Goal: Task Accomplishment & Management: Use online tool/utility

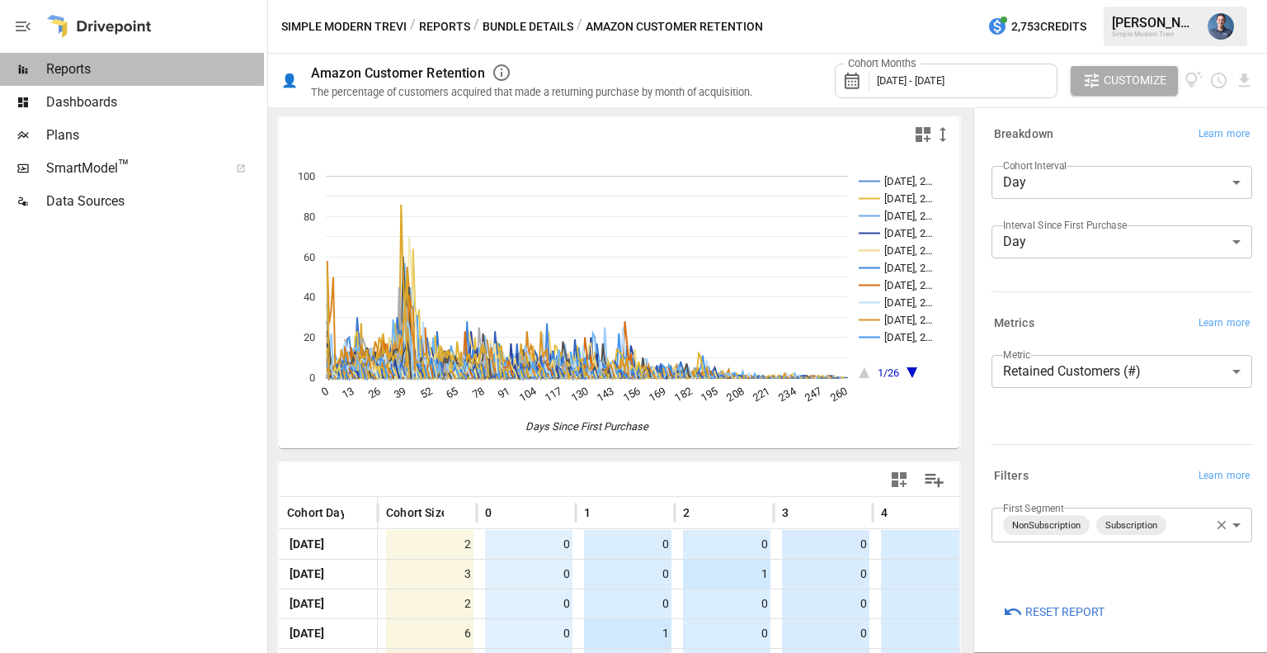
click at [119, 77] on span "Reports" at bounding box center [155, 69] width 218 height 20
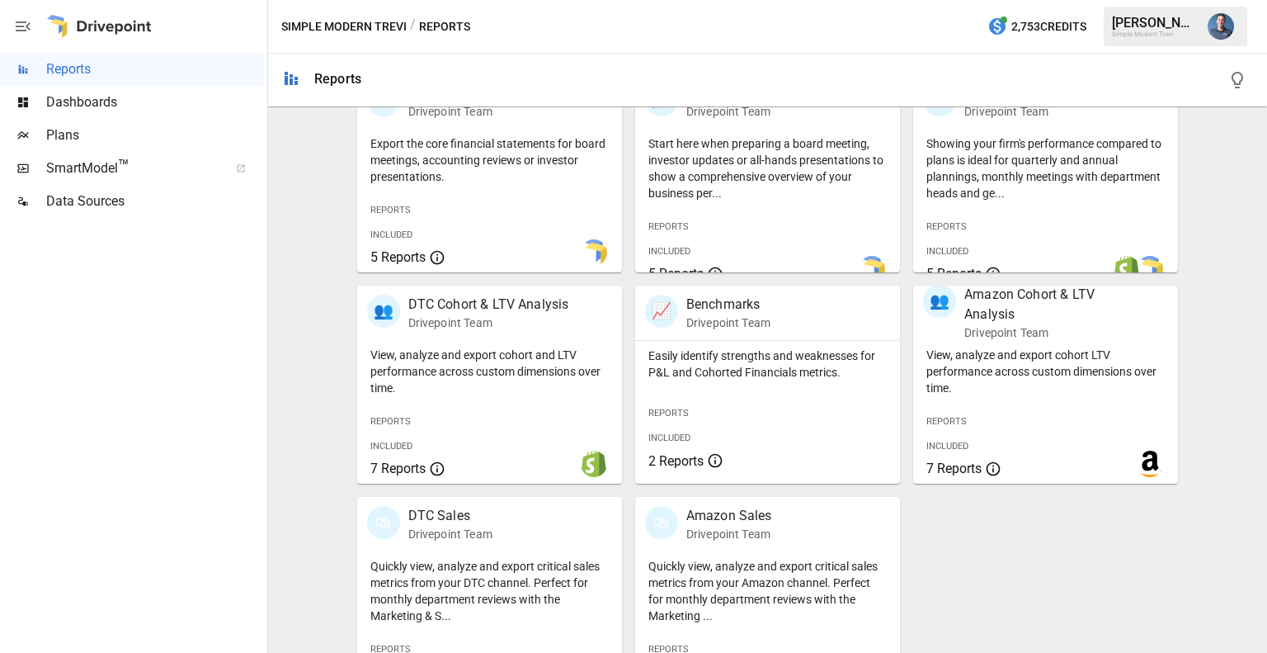
scroll to position [414, 0]
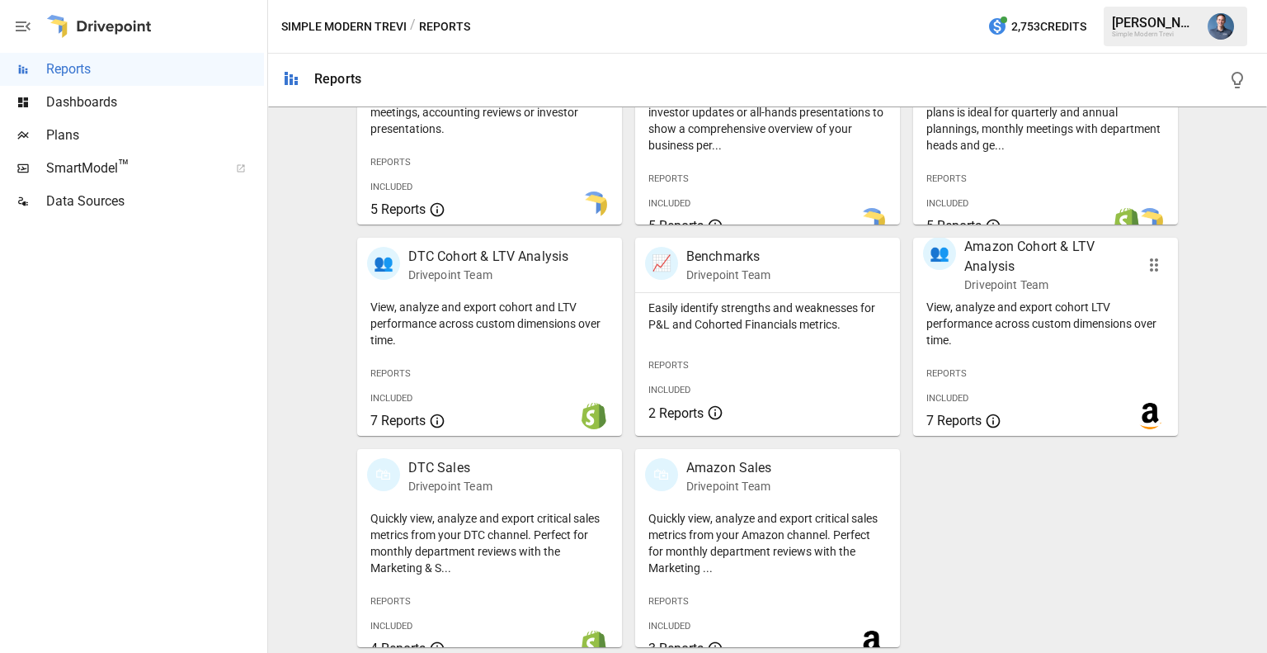
click at [990, 331] on p "View, analyze and export cohort LTV performance across custom dimensions over t…" at bounding box center [1046, 324] width 238 height 50
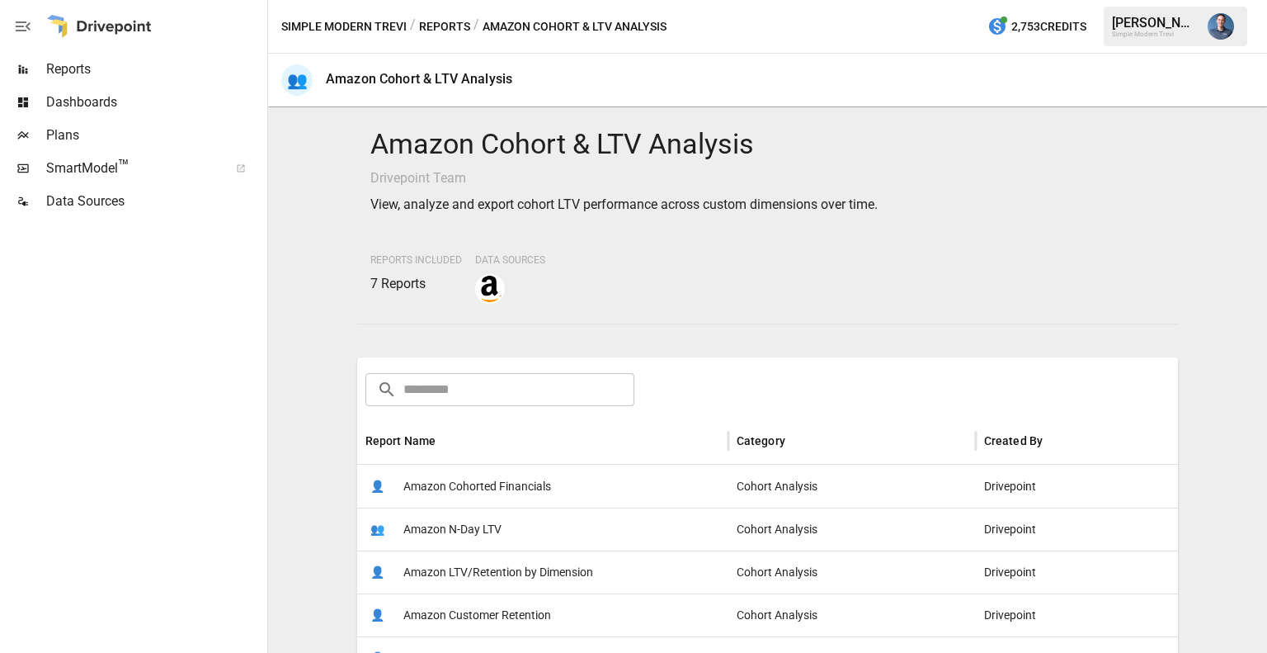
scroll to position [275, 0]
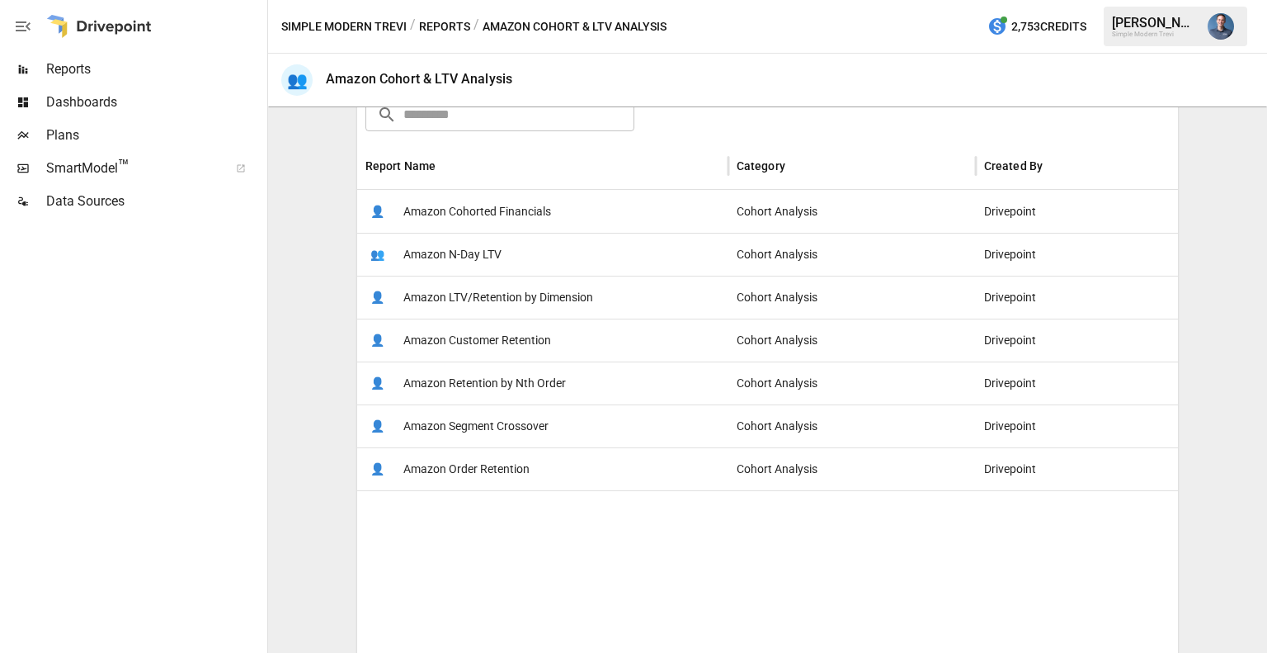
click at [455, 300] on span "Amazon LTV/Retention by Dimension" at bounding box center [498, 297] width 190 height 42
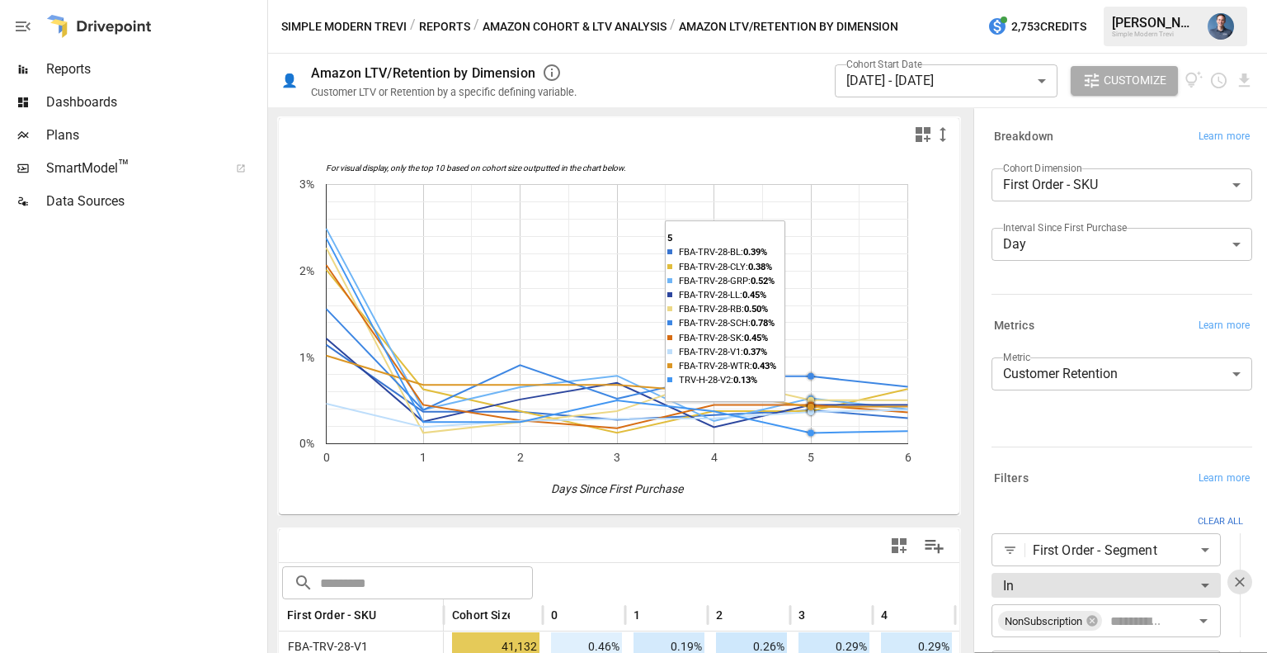
scroll to position [275, 0]
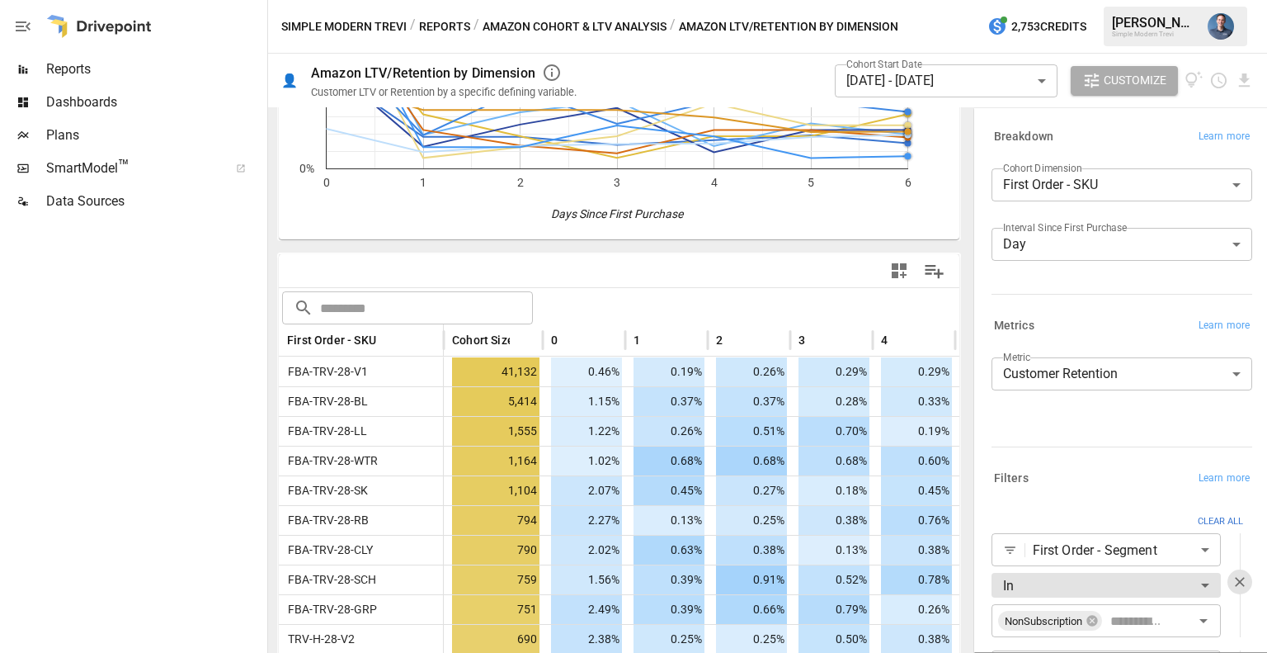
click at [885, 0] on body "Reports Dashboards Plans SmartModel ™ Data Sources Simple Modern Trevi / Report…" at bounding box center [633, 0] width 1267 height 0
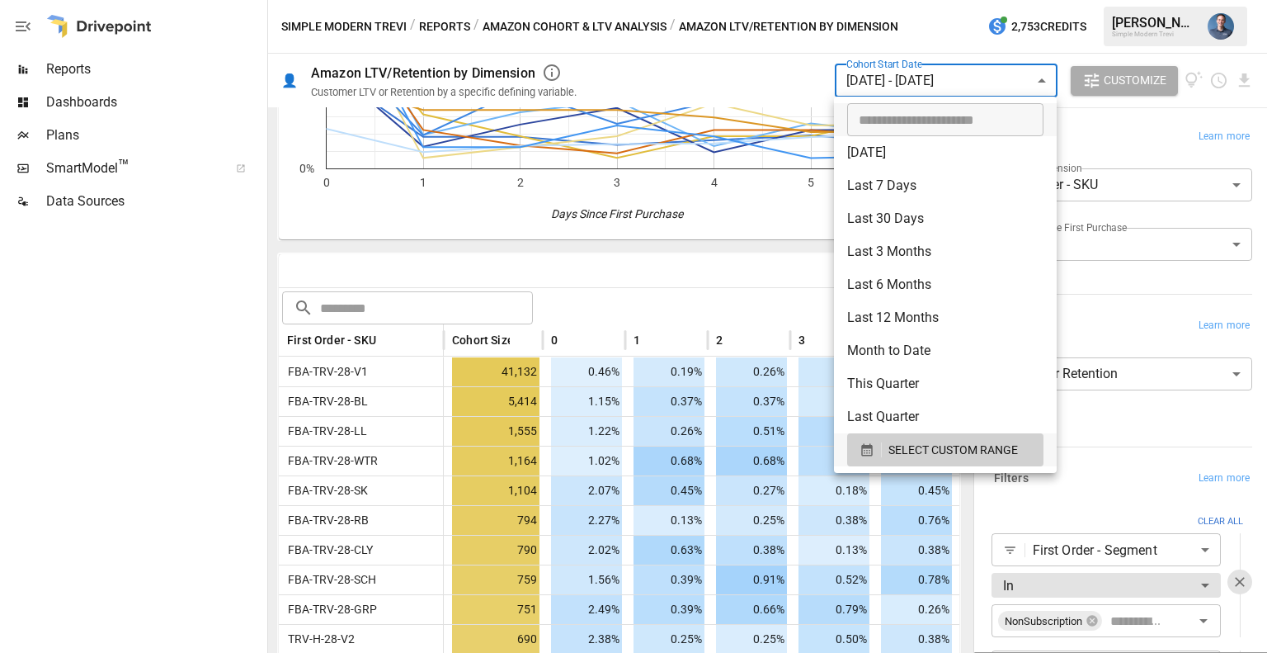
click at [885, 80] on div at bounding box center [633, 326] width 1267 height 653
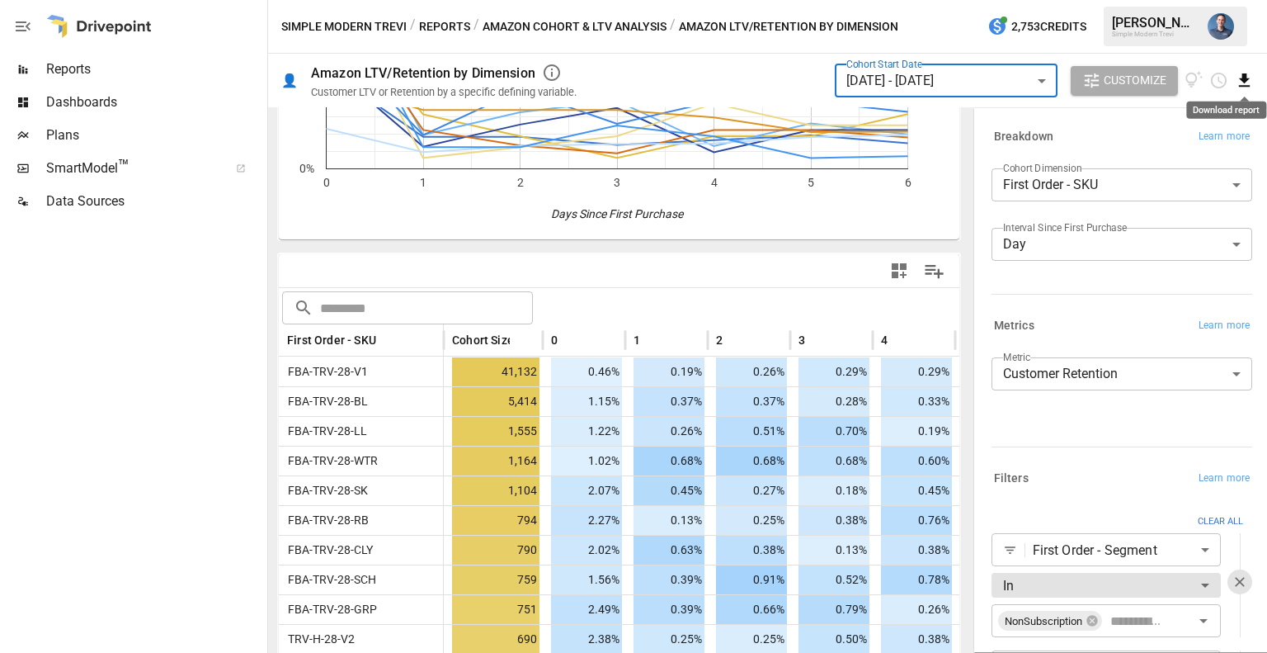
click at [1245, 88] on icon "Download report" at bounding box center [1244, 80] width 19 height 19
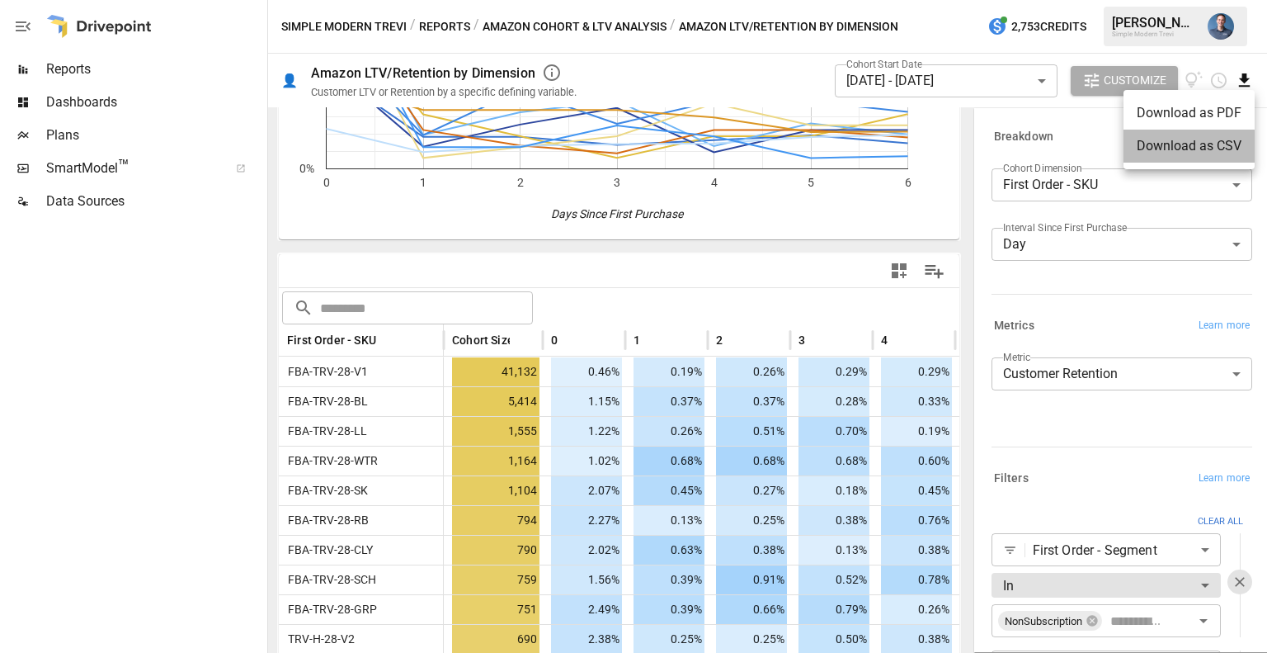
click at [1170, 147] on li "Download as CSV" at bounding box center [1189, 146] width 131 height 33
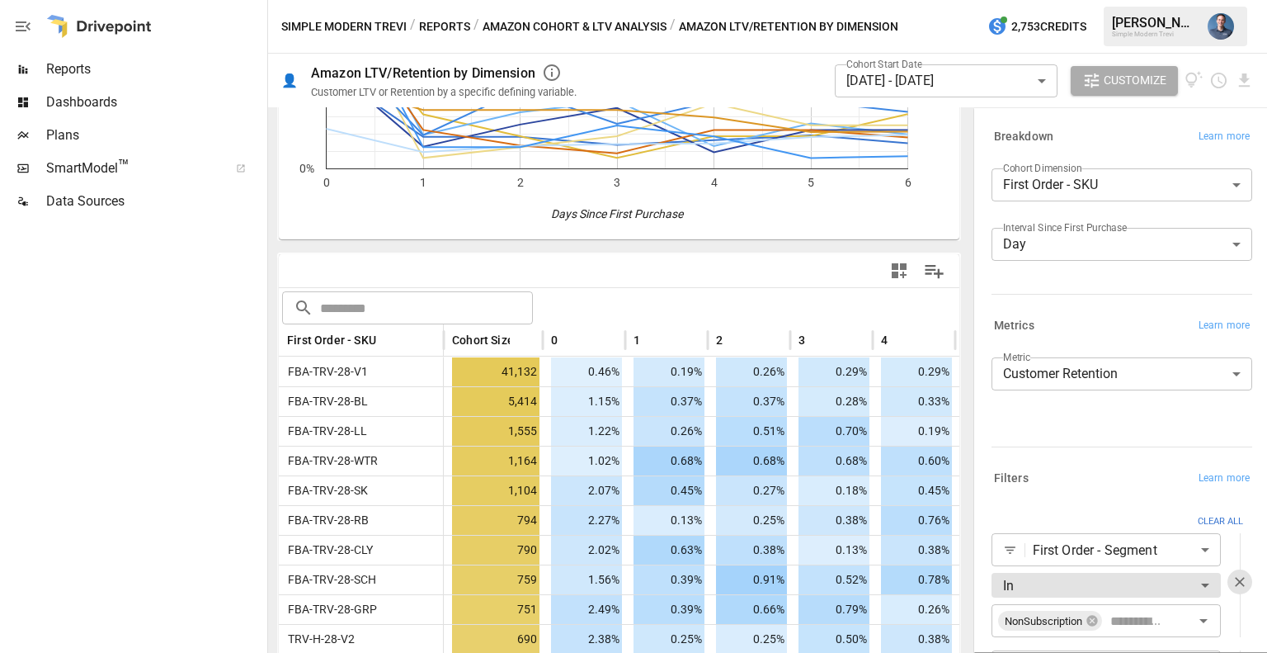
click at [1090, 0] on body "Reports Dashboards Plans SmartModel ™ Data Sources Simple Modern Trevi / Report…" at bounding box center [633, 0] width 1267 height 0
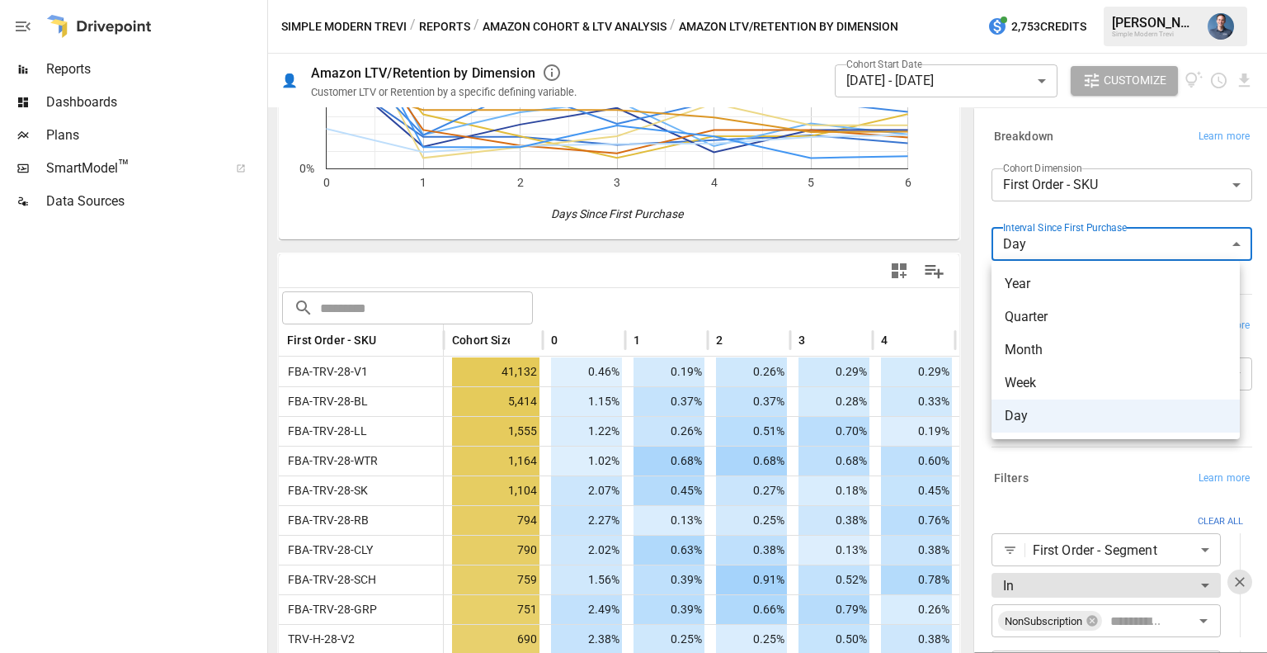
click at [1066, 387] on span "Week" at bounding box center [1116, 383] width 222 height 20
type input "****"
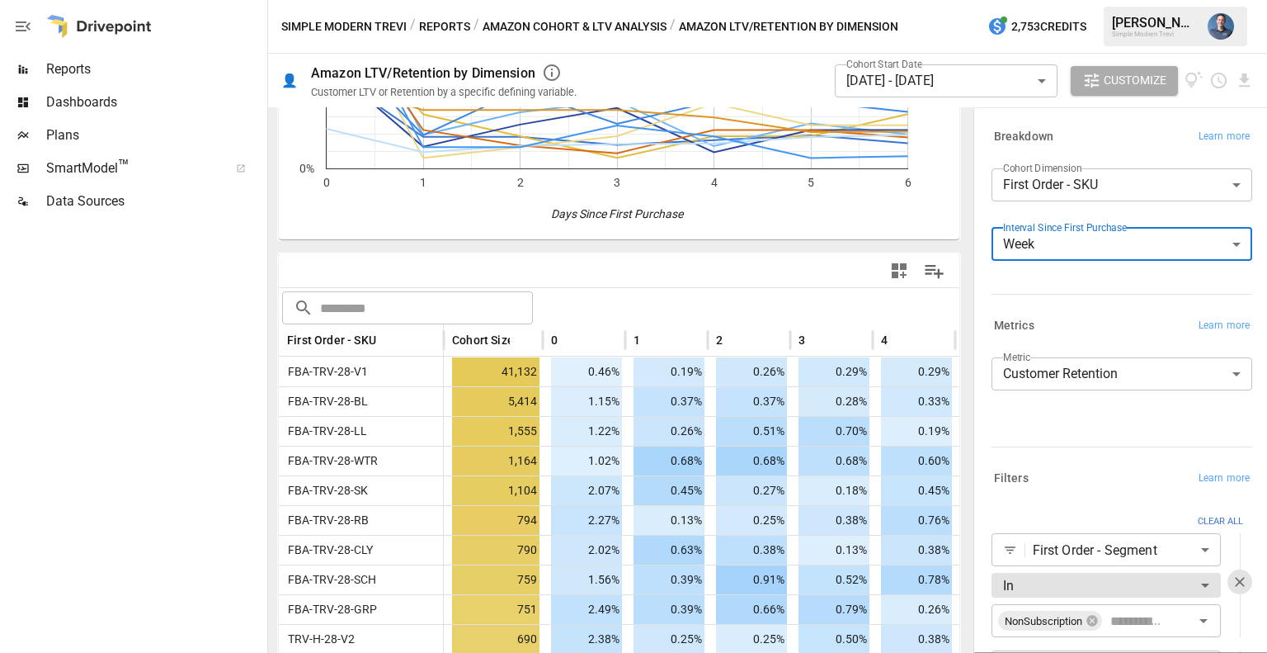
click at [868, 86] on div at bounding box center [633, 326] width 1267 height 653
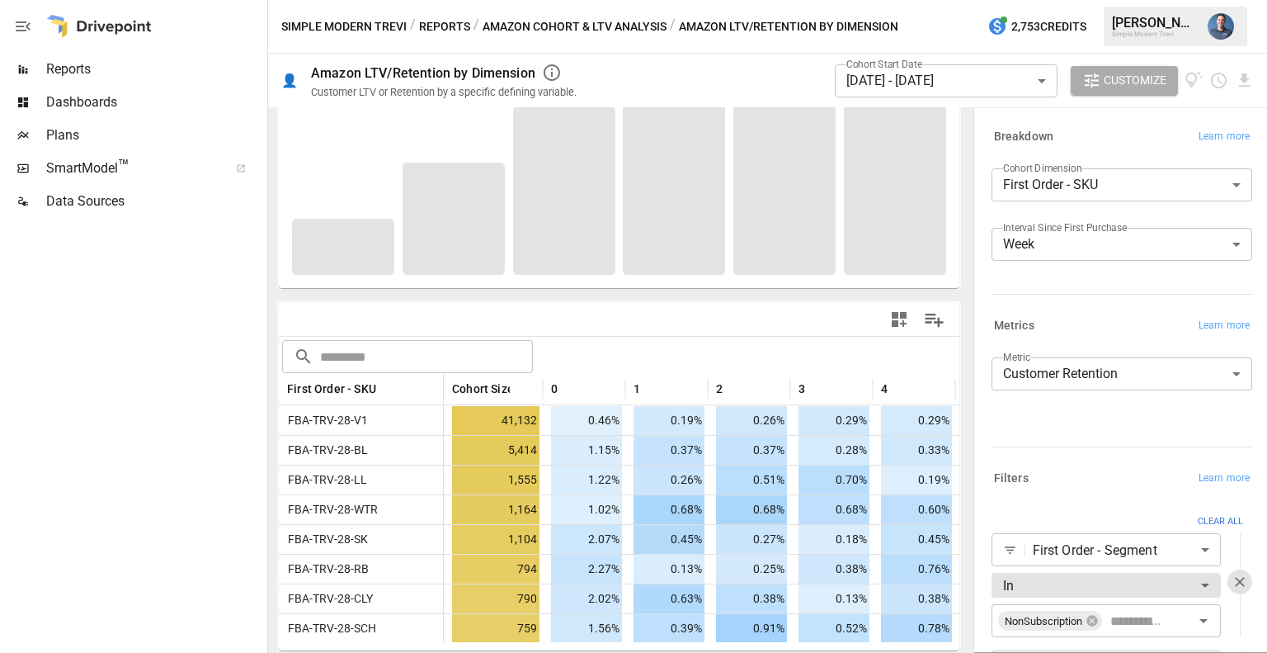
click at [976, 0] on body "Reports Dashboards Plans SmartModel ™ Data Sources Simple Modern Trevi / Report…" at bounding box center [633, 0] width 1267 height 0
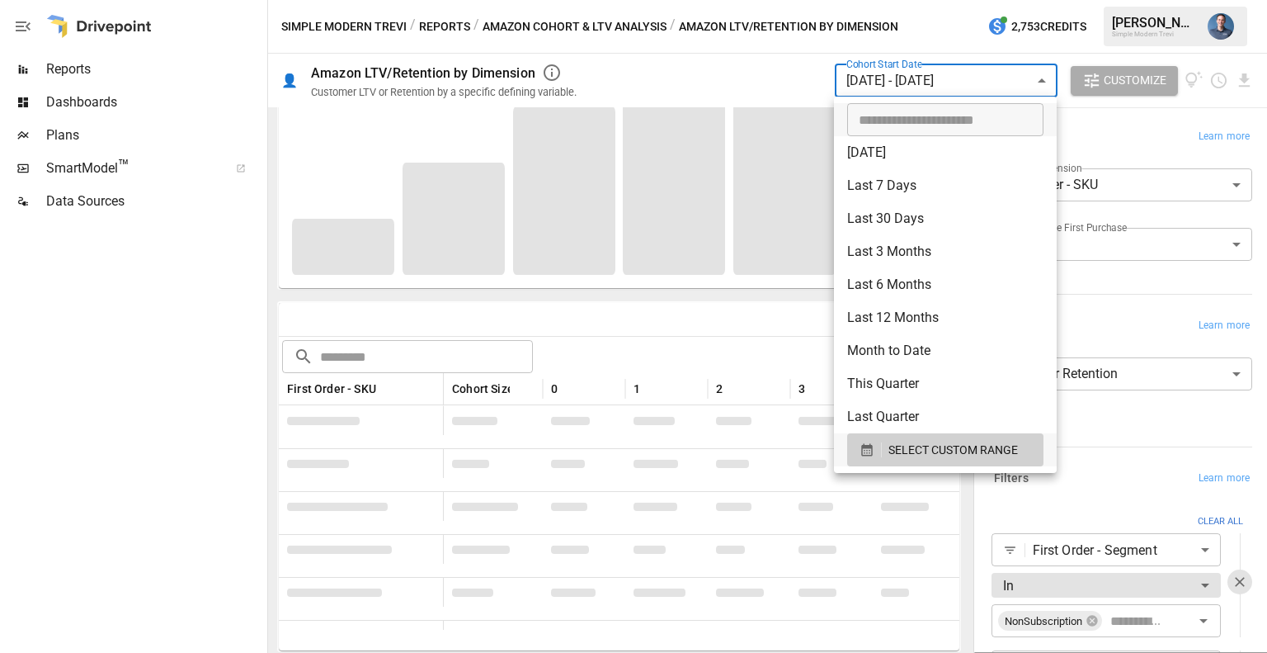
scroll to position [224, 0]
click at [908, 455] on span "SELECT CUSTOM RANGE" at bounding box center [954, 450] width 130 height 21
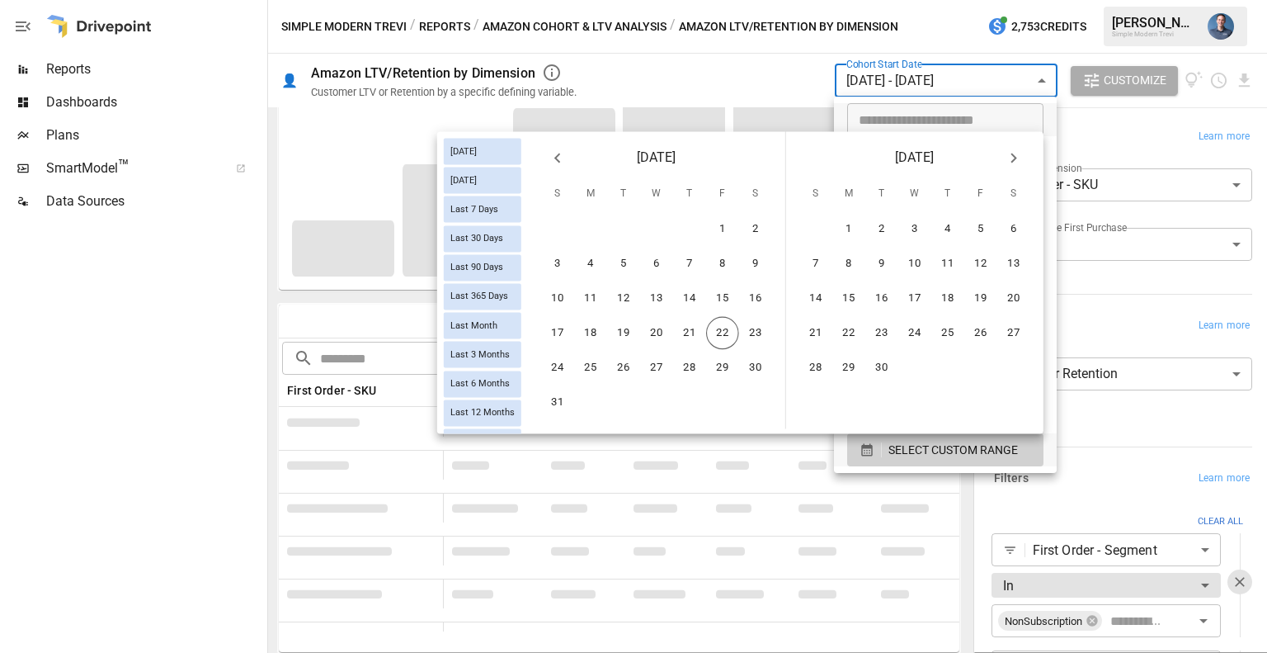
click at [555, 159] on icon "Previous month" at bounding box center [558, 158] width 20 height 20
click at [759, 269] on button "12" at bounding box center [755, 264] width 33 height 33
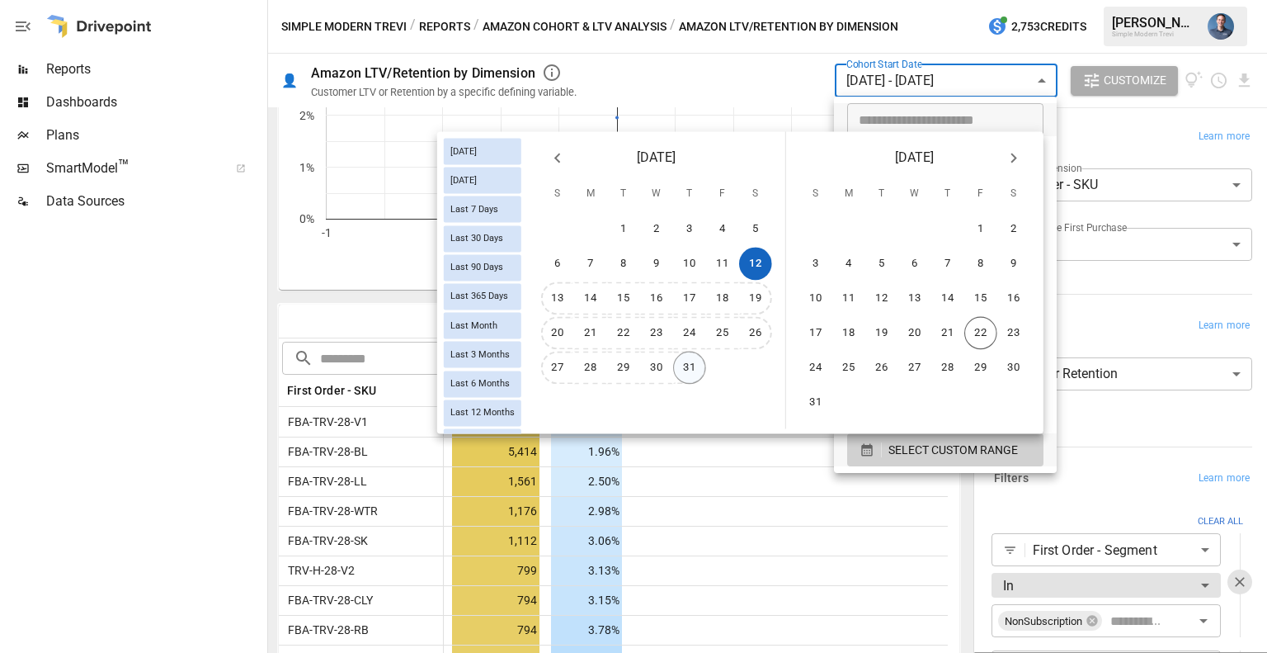
scroll to position [275, 0]
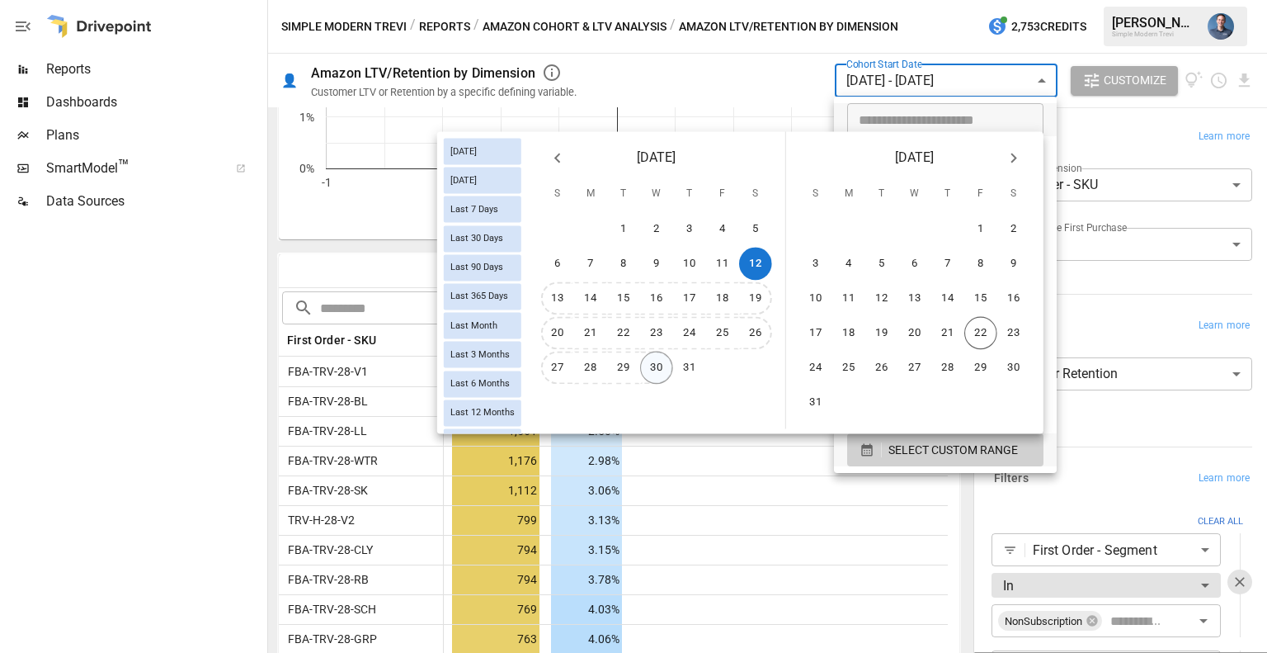
click at [650, 369] on button "30" at bounding box center [656, 368] width 33 height 33
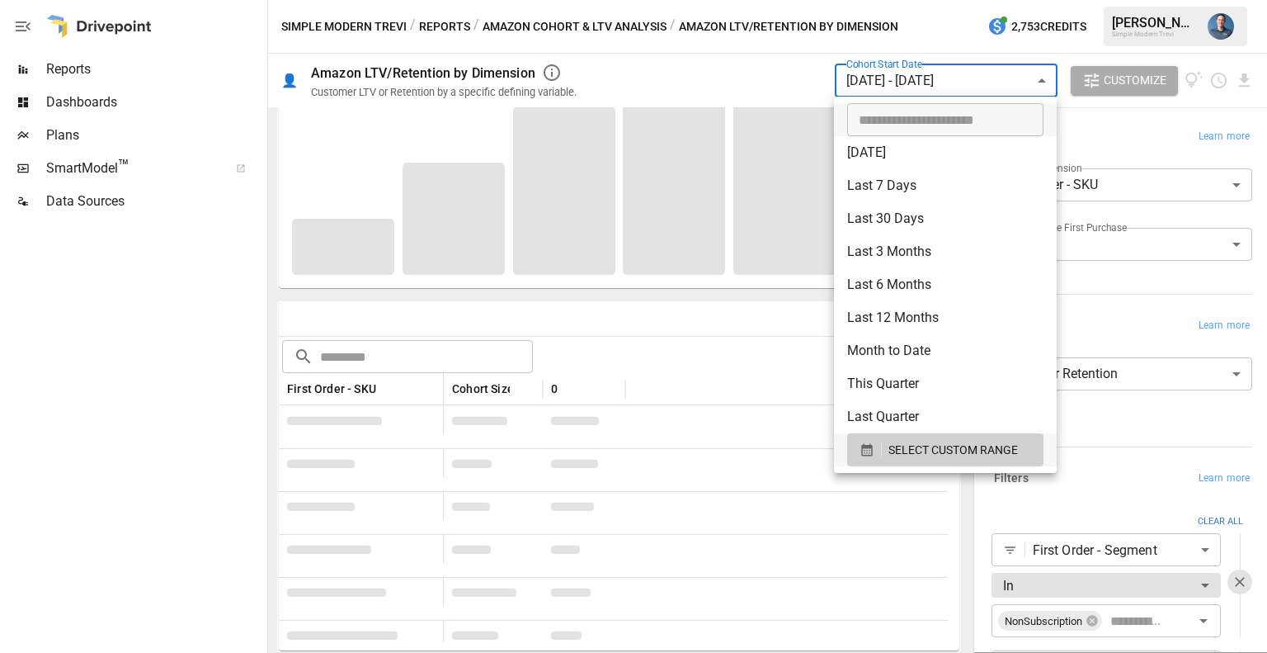
scroll to position [224, 0]
click at [390, 313] on div at bounding box center [633, 326] width 1267 height 653
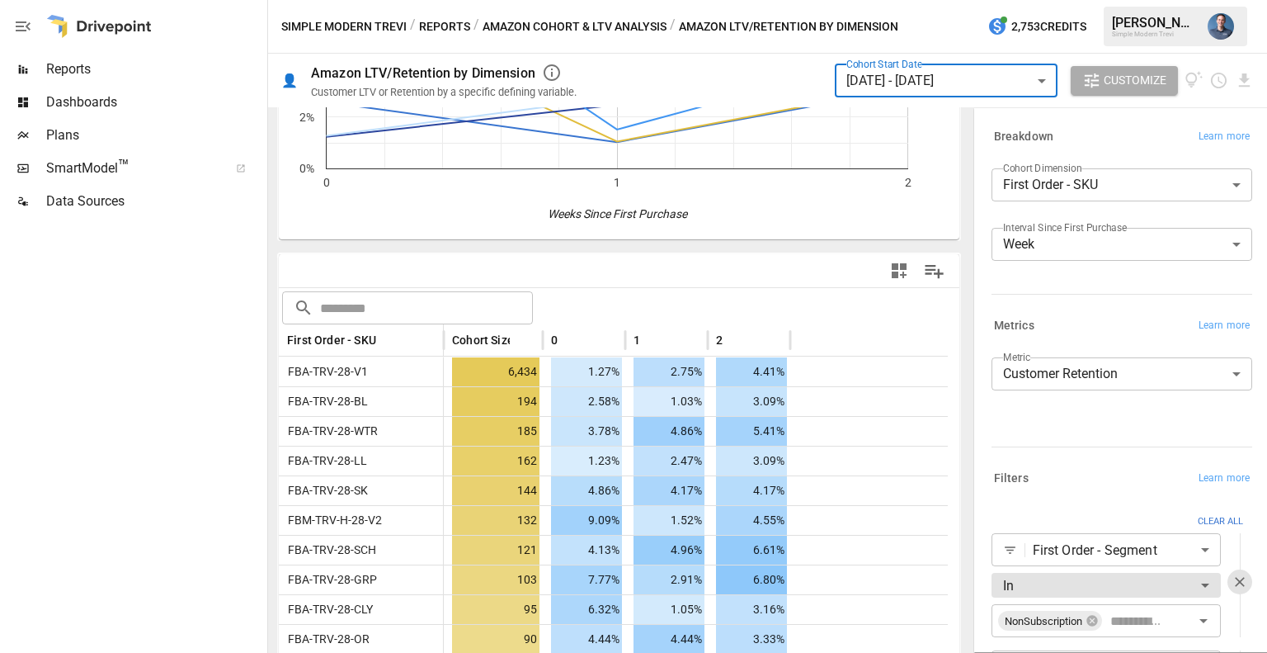
scroll to position [550, 0]
